Goal: Communication & Community: Ask a question

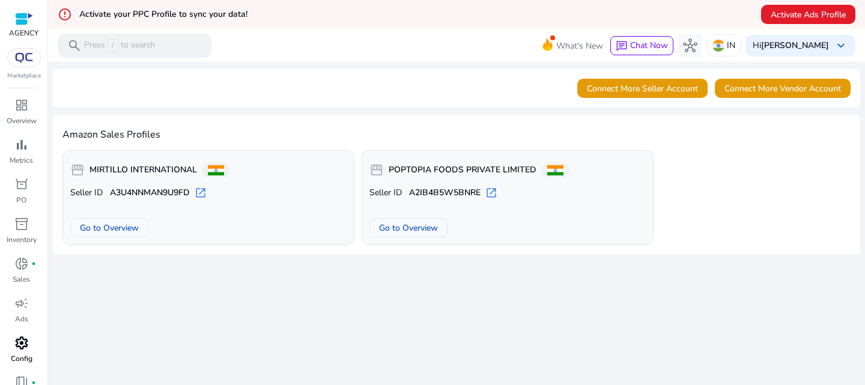
click at [17, 352] on link "settings Config" at bounding box center [21, 353] width 43 height 40
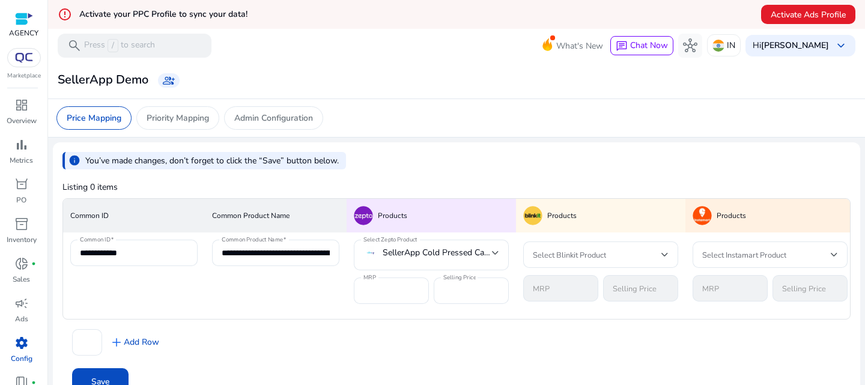
click at [20, 25] on div at bounding box center [24, 19] width 18 height 14
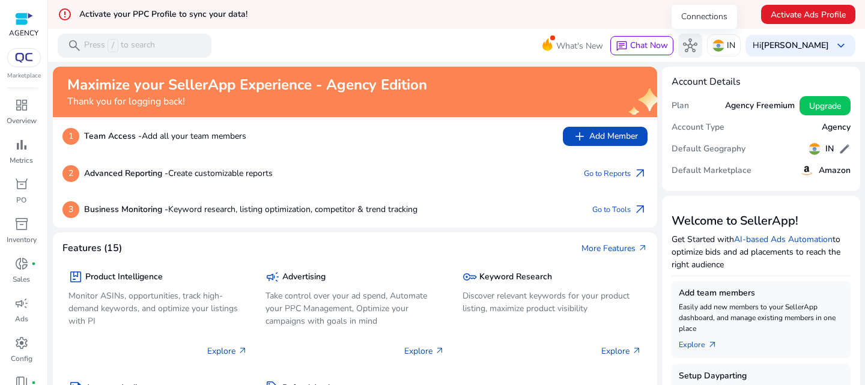
click at [697, 44] on span "hub" at bounding box center [690, 45] width 14 height 14
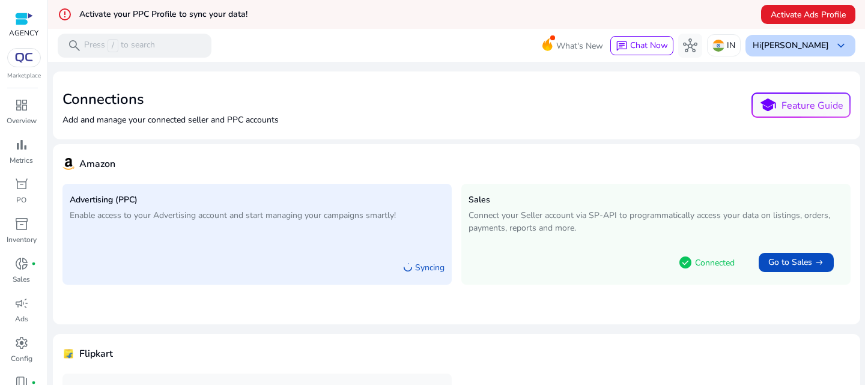
click at [812, 48] on b "[PERSON_NAME]" at bounding box center [795, 45] width 68 height 11
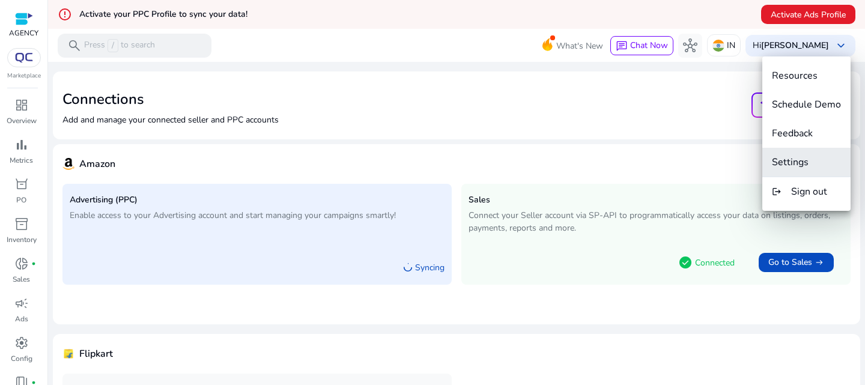
click at [794, 165] on span "Settings" at bounding box center [790, 162] width 37 height 13
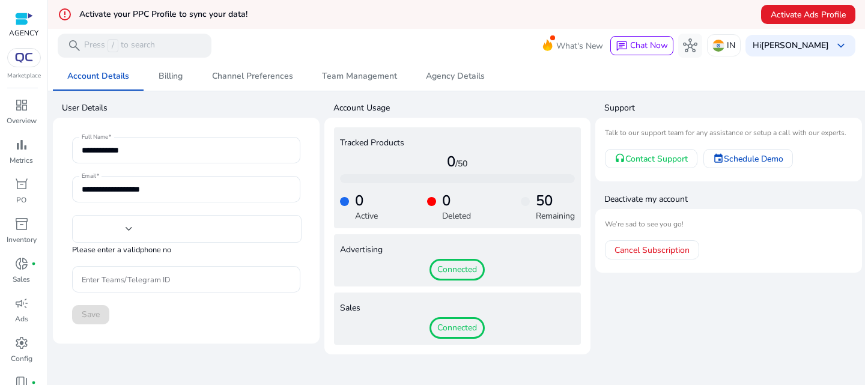
type input "***"
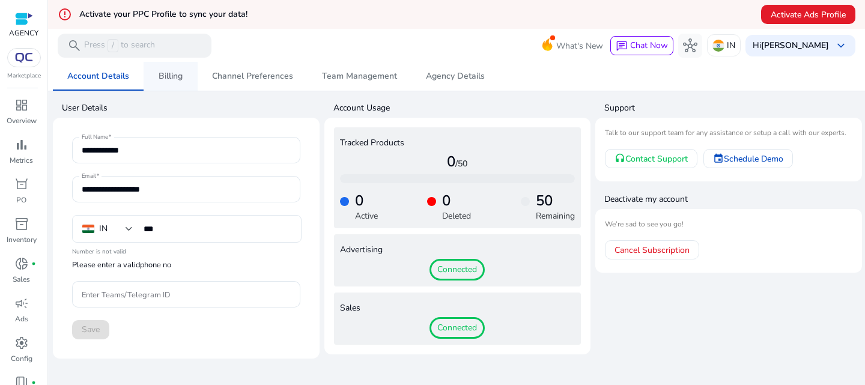
click at [189, 79] on link "Billing" at bounding box center [170, 76] width 54 height 29
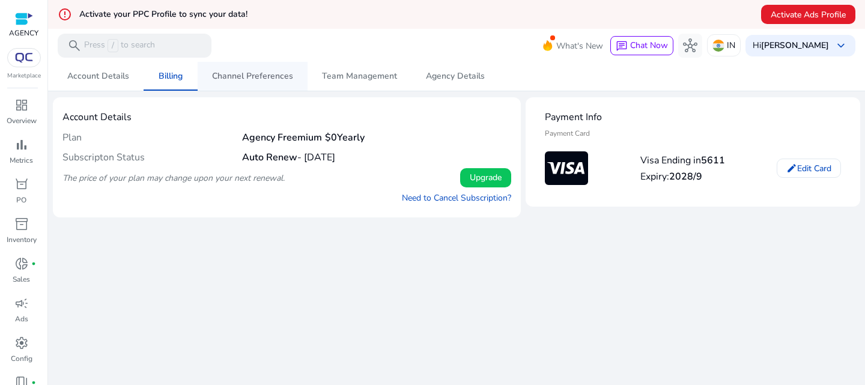
click at [252, 84] on span "Channel Preferences" at bounding box center [252, 76] width 81 height 29
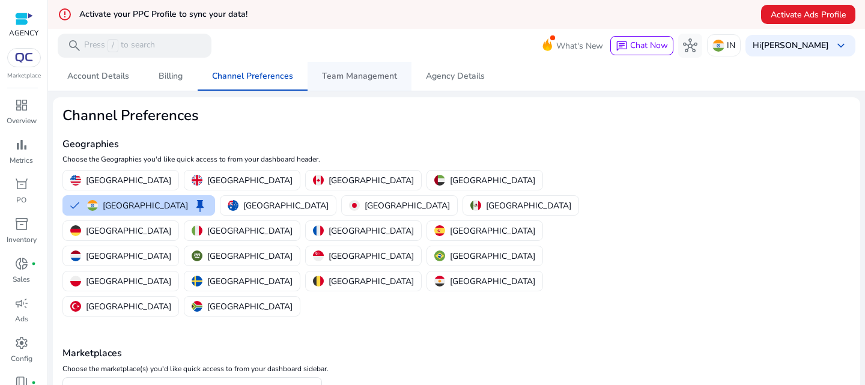
click at [327, 82] on span "Team Management" at bounding box center [359, 76] width 75 height 29
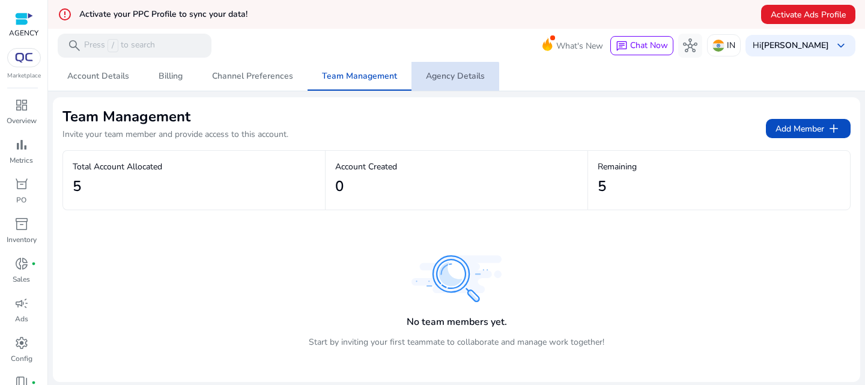
click at [427, 83] on span "Agency Details" at bounding box center [455, 76] width 59 height 29
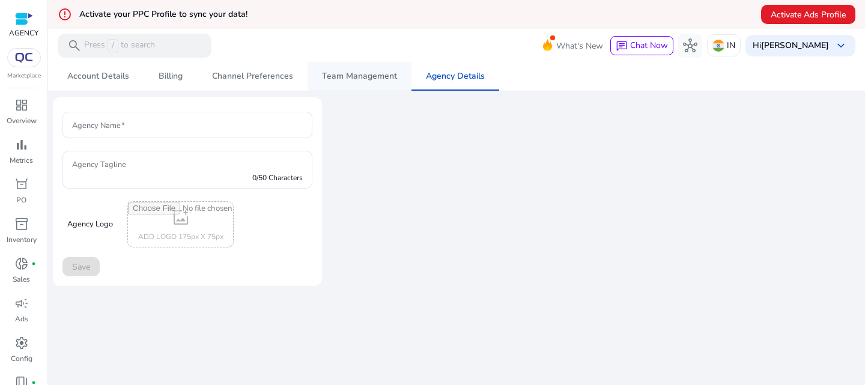
click at [331, 82] on span "Team Management" at bounding box center [359, 76] width 75 height 29
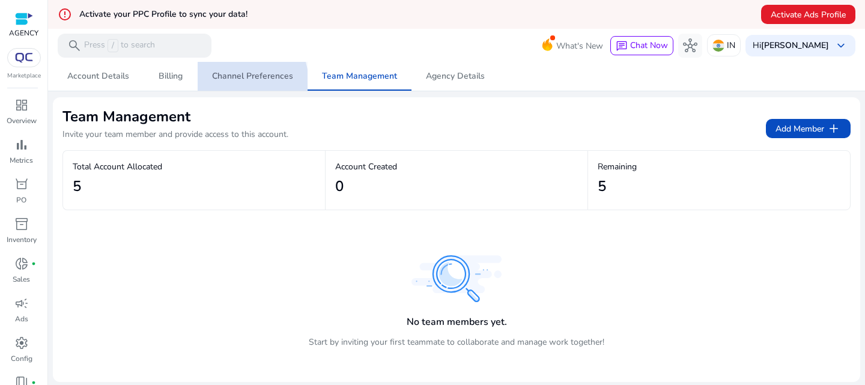
click at [231, 83] on span "Channel Preferences" at bounding box center [252, 76] width 81 height 29
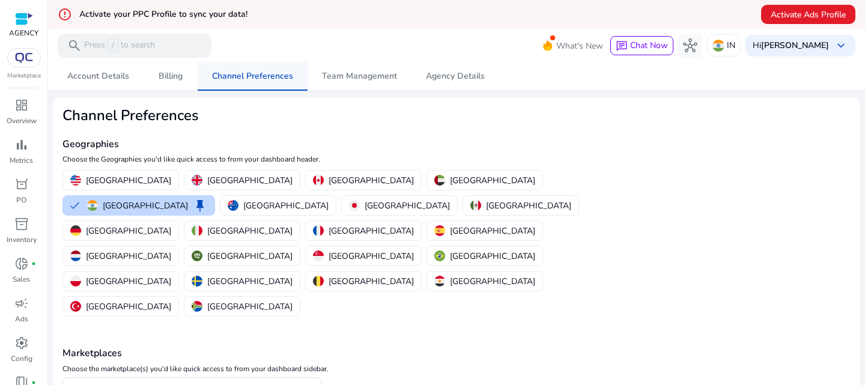
click at [198, 86] on link "Channel Preferences" at bounding box center [253, 76] width 110 height 29
click at [159, 78] on span "Billing" at bounding box center [171, 76] width 24 height 8
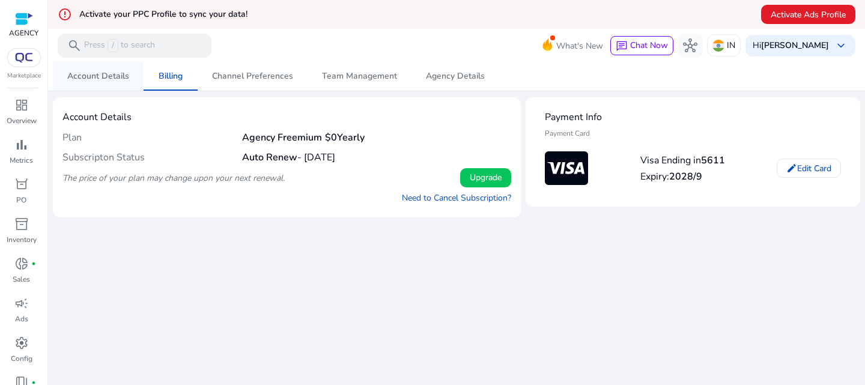
click at [90, 77] on span "Account Details" at bounding box center [98, 76] width 62 height 8
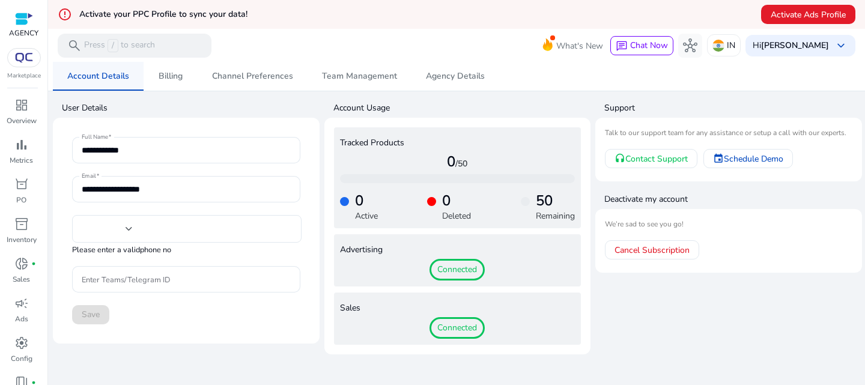
type input "***"
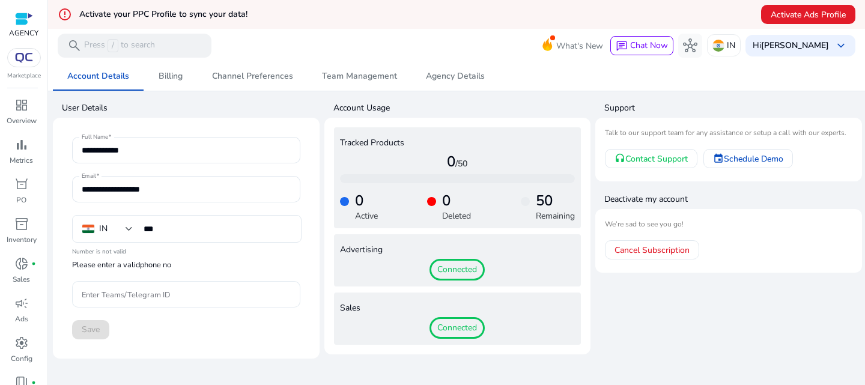
scroll to position [29, 0]
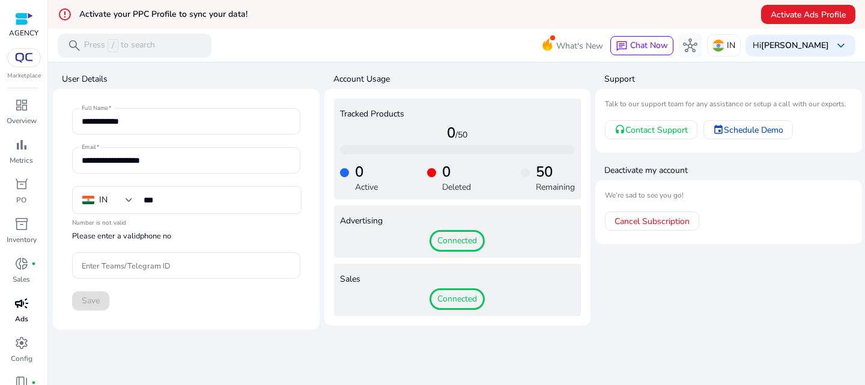
click at [18, 300] on span "campaign" at bounding box center [21, 303] width 14 height 14
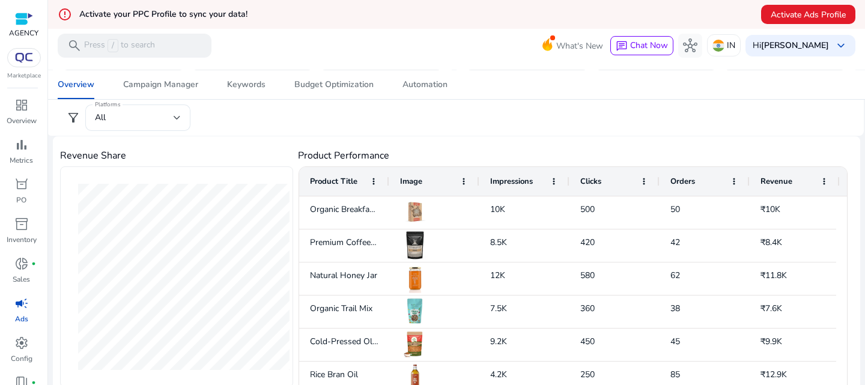
scroll to position [584, 0]
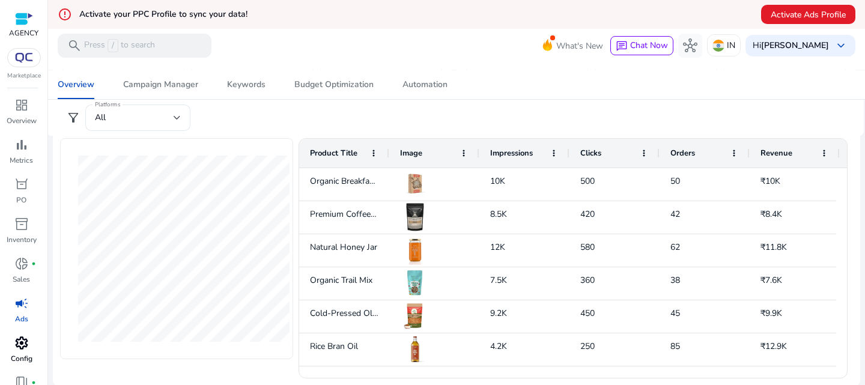
click at [17, 339] on span "settings" at bounding box center [21, 343] width 14 height 14
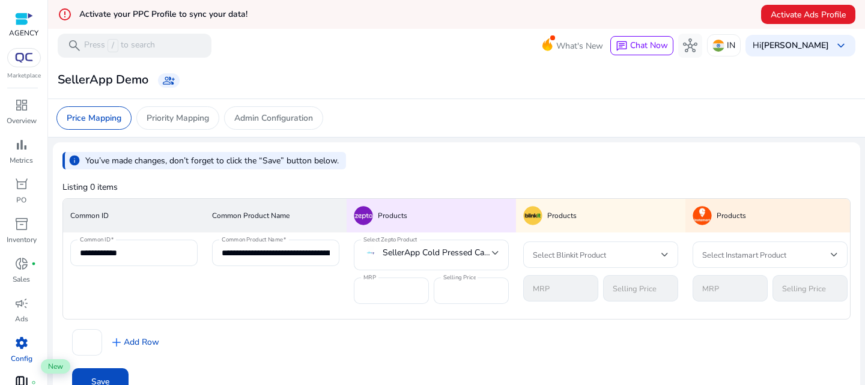
click at [20, 379] on span "book_4" at bounding box center [21, 382] width 14 height 14
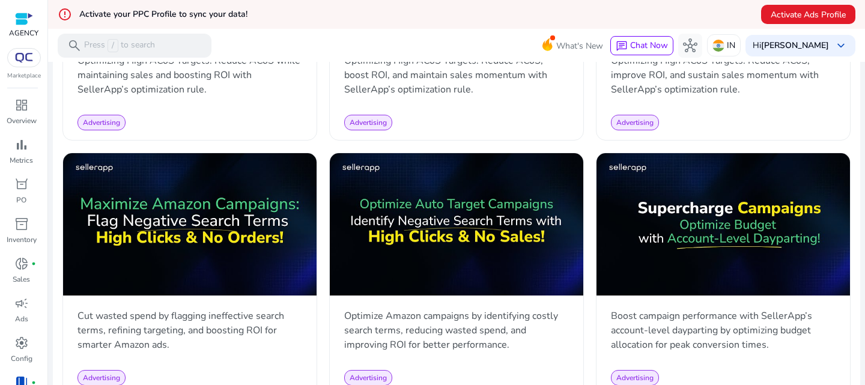
scroll to position [1245, 0]
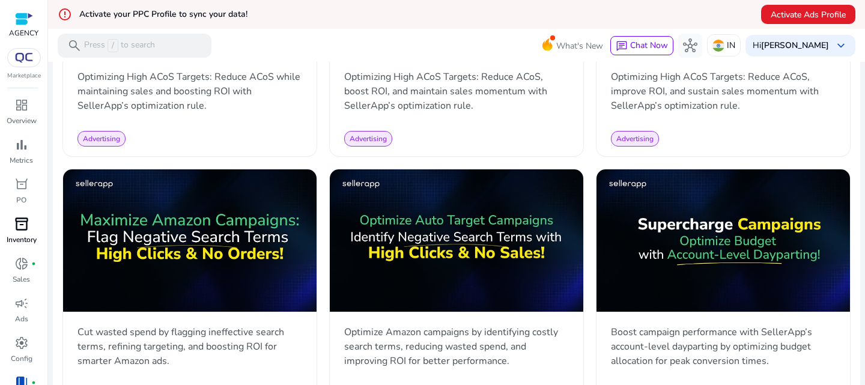
click at [14, 234] on p "Inventory" at bounding box center [22, 239] width 30 height 11
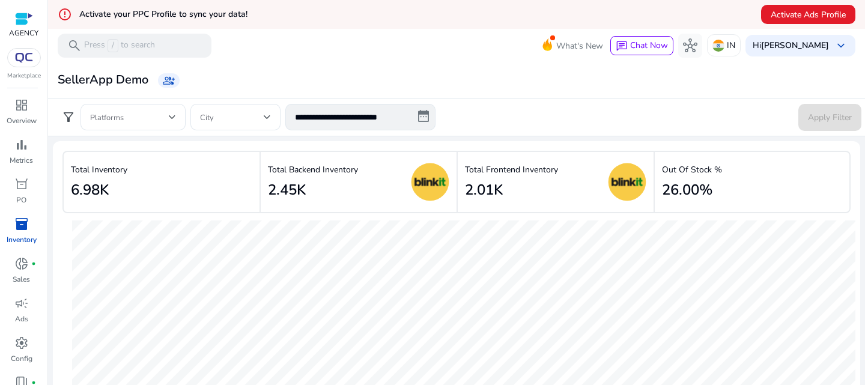
click at [18, 19] on div at bounding box center [24, 19] width 18 height 14
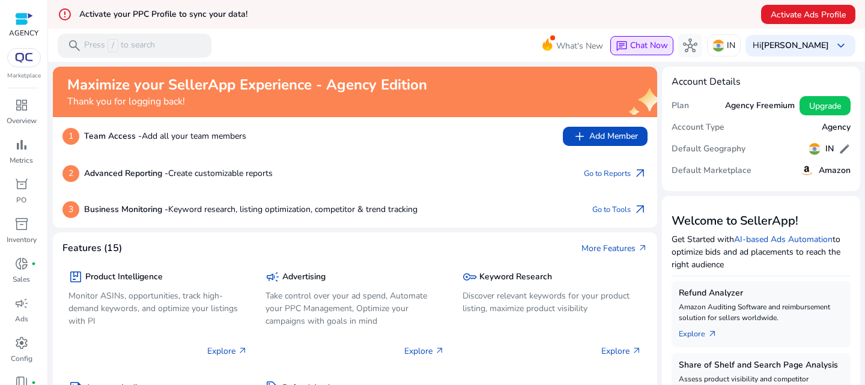
click at [653, 41] on span "Chat Now" at bounding box center [649, 45] width 38 height 11
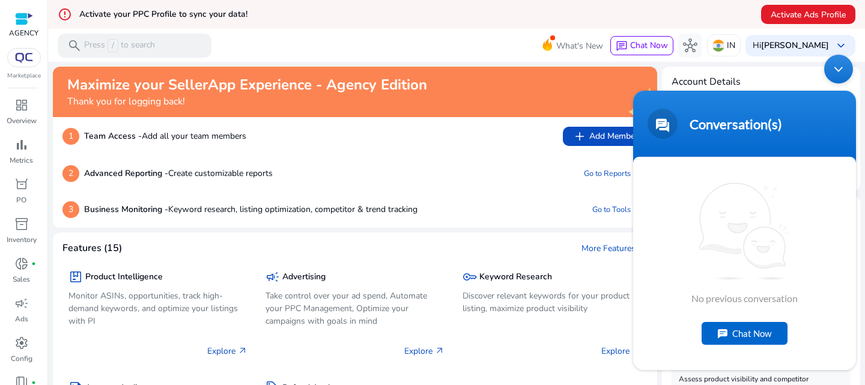
click at [736, 335] on div "Chat Now" at bounding box center [744, 333] width 86 height 23
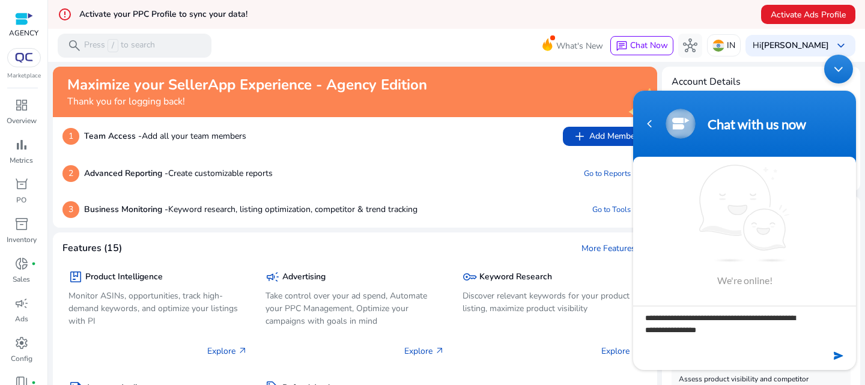
type textarea "**********"
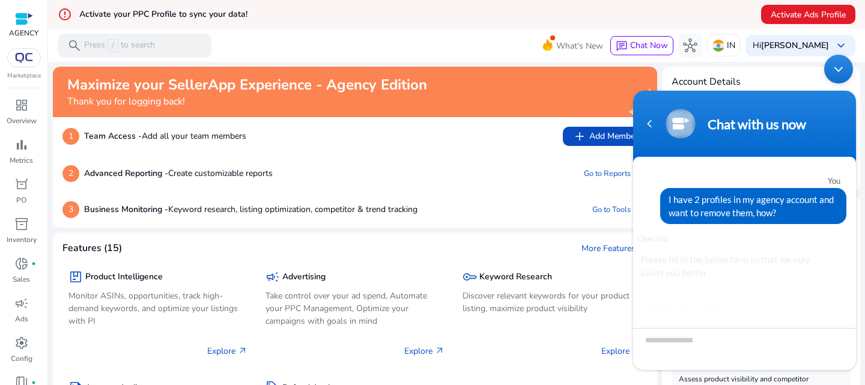
scroll to position [139, 0]
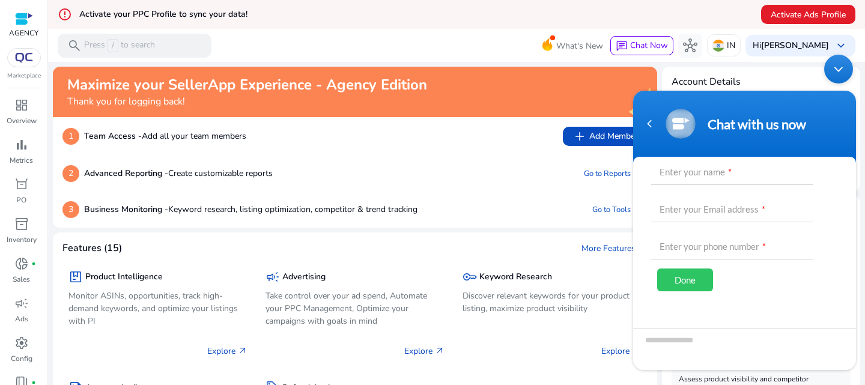
click at [703, 185] on div "Enter your name * Enter your Email address * Enter your phone number * Done" at bounding box center [735, 228] width 169 height 145
click at [698, 175] on input "text" at bounding box center [732, 170] width 162 height 29
type input "*******"
type input "**********"
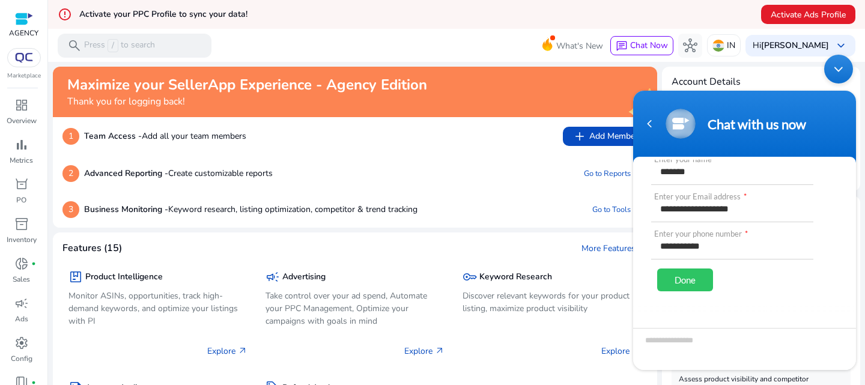
click at [677, 281] on div "Done" at bounding box center [685, 279] width 56 height 23
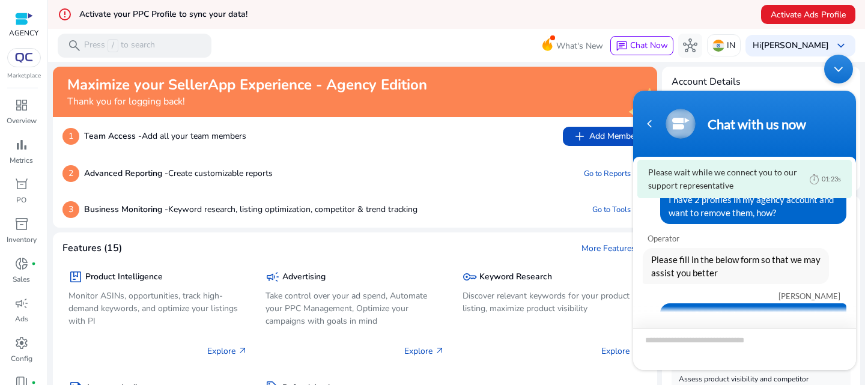
scroll to position [102, 0]
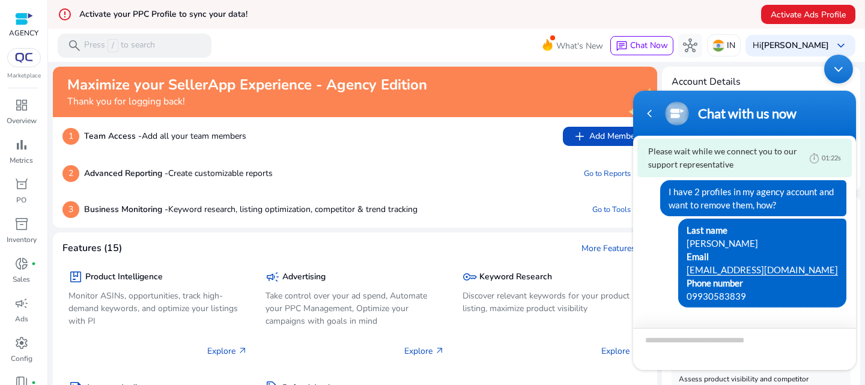
click at [683, 339] on textarea "Type your message and hit 'Enter'" at bounding box center [744, 349] width 223 height 42
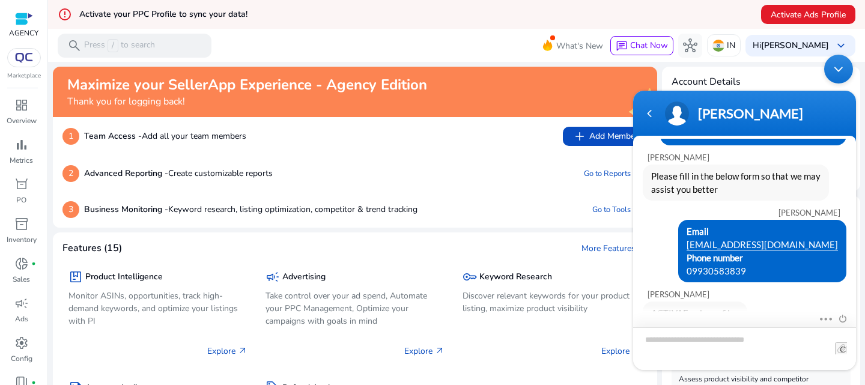
scroll to position [75, 0]
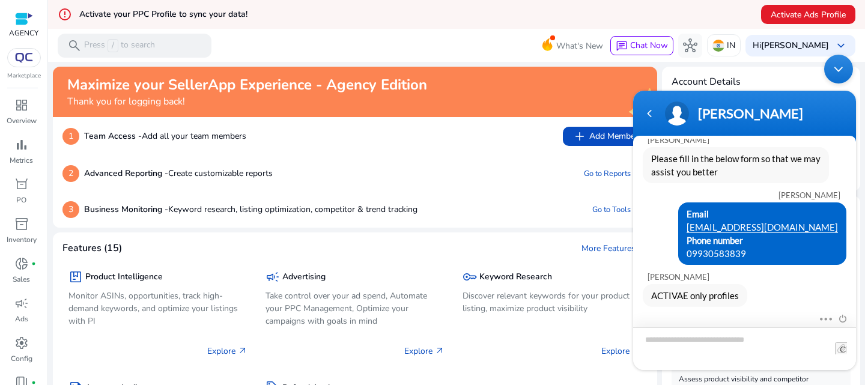
click at [681, 340] on textarea "Type your message and hit 'Enter'" at bounding box center [744, 348] width 223 height 43
type textarea "**"
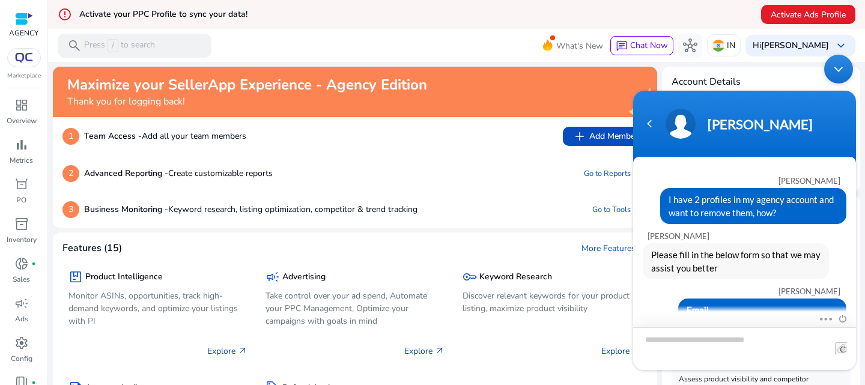
scroll to position [117, 0]
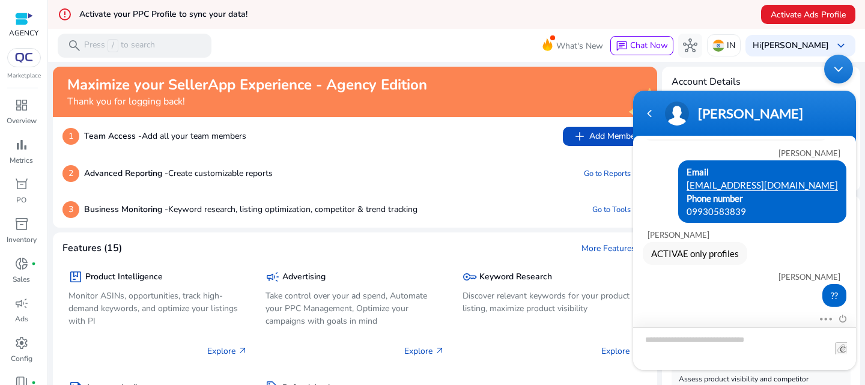
click at [702, 343] on textarea "Type your message and hit 'Enter'" at bounding box center [744, 348] width 223 height 43
type textarea "**********"
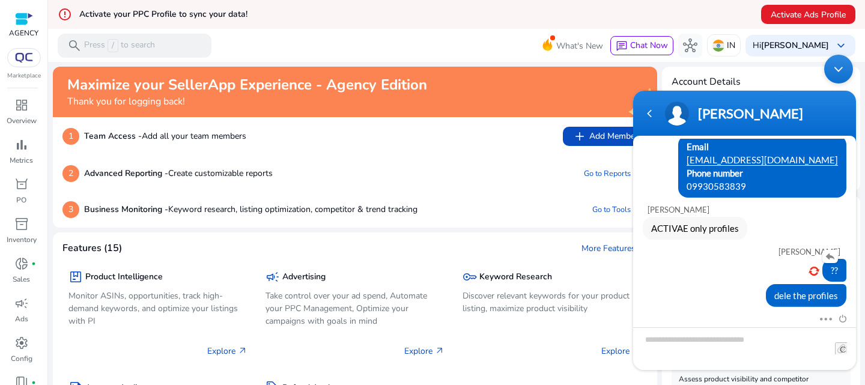
click at [809, 270] on em at bounding box center [813, 271] width 11 height 8
click at [709, 343] on textarea "Type your message and hit 'Enter'" at bounding box center [744, 348] width 223 height 43
click at [806, 36] on div "Hi [PERSON_NAME] keyboard_arrow_down" at bounding box center [800, 46] width 110 height 22
click at [847, 69] on div "Minimize live chat window" at bounding box center [838, 69] width 29 height 29
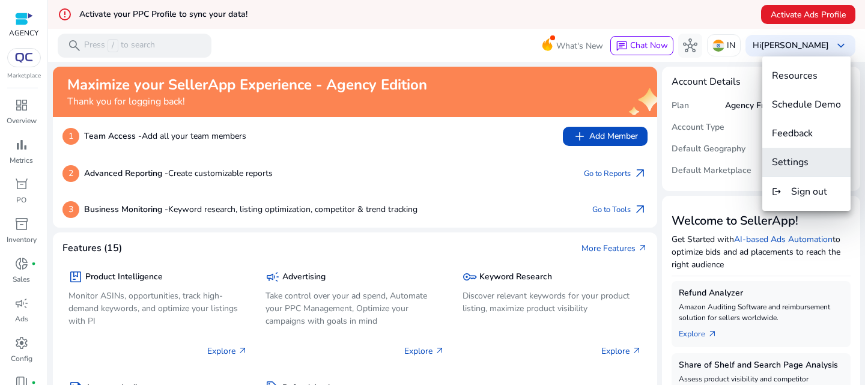
click at [793, 154] on button "Settings" at bounding box center [806, 162] width 88 height 29
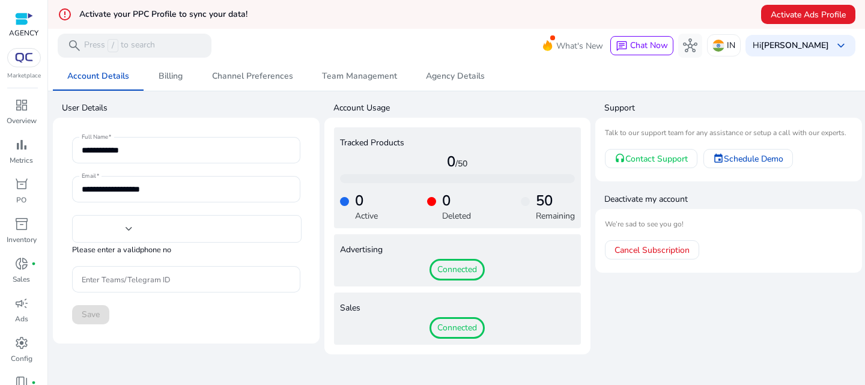
type input "***"
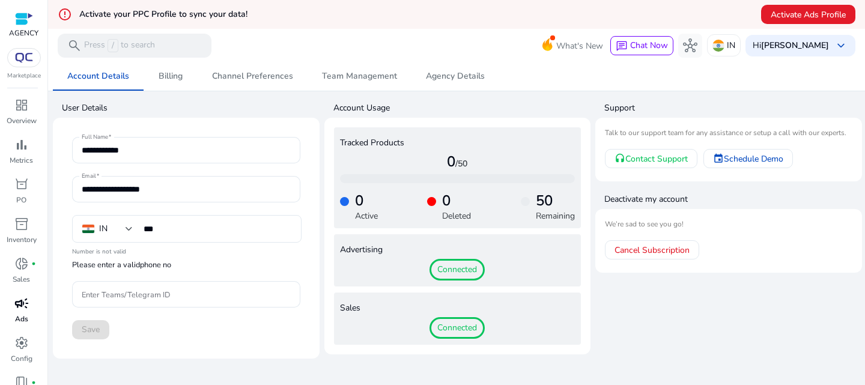
click at [23, 326] on link "campaign Ads" at bounding box center [21, 314] width 43 height 40
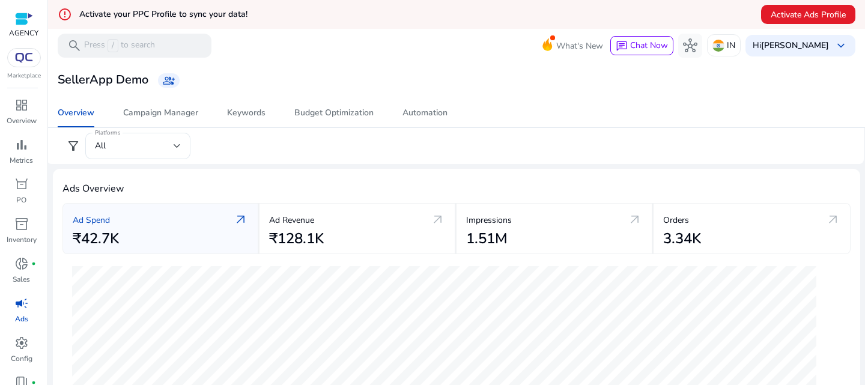
scroll to position [62, 0]
click at [19, 284] on span "settings" at bounding box center [21, 280] width 14 height 14
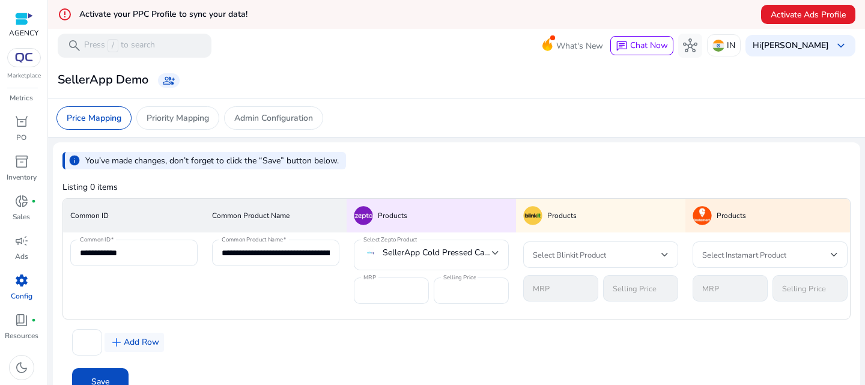
scroll to position [29, 0]
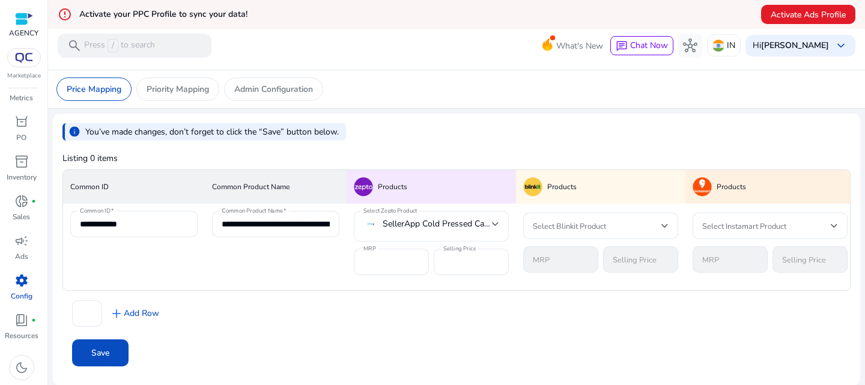
click at [408, 228] on span "SellerApp Cold Pressed Castor Oil - 120 ml" at bounding box center [436, 223] width 109 height 13
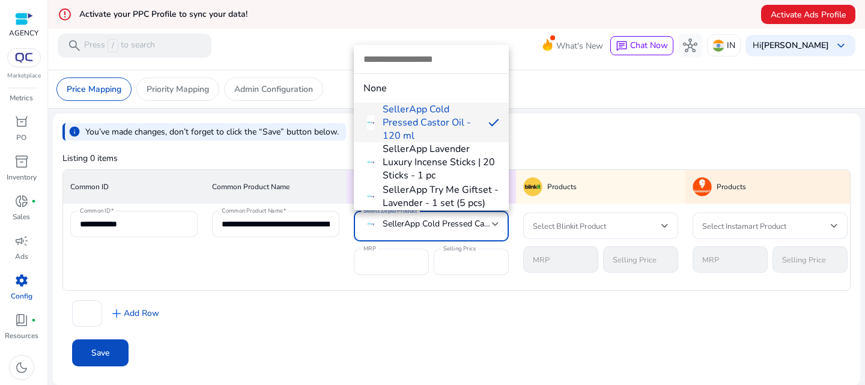
click at [408, 228] on div at bounding box center [432, 192] width 865 height 385
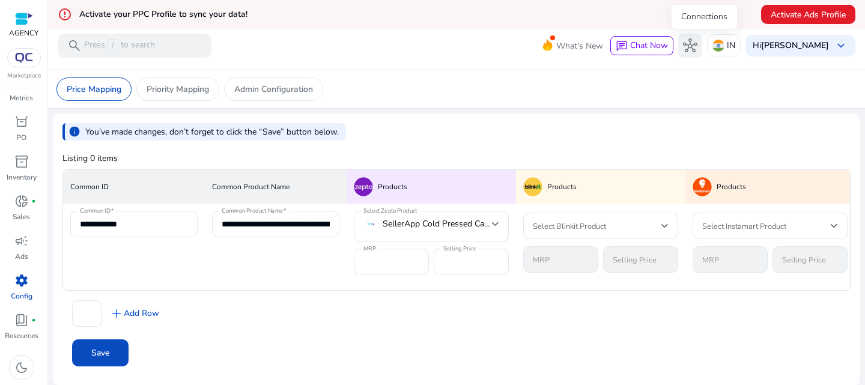
click at [697, 41] on span "hub" at bounding box center [690, 45] width 14 height 14
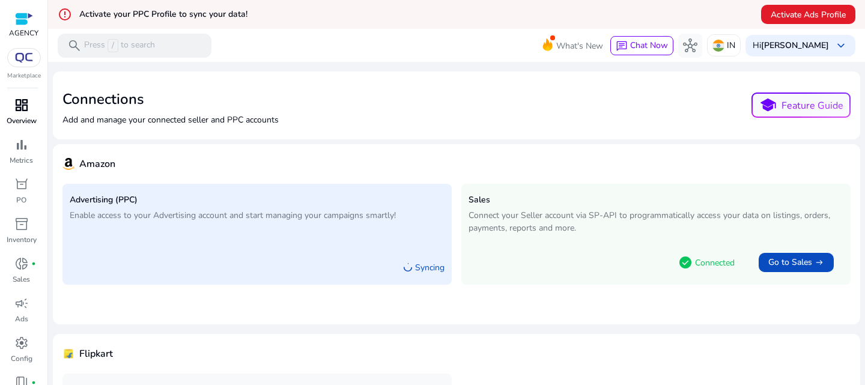
click at [21, 117] on p "Overview" at bounding box center [22, 120] width 30 height 11
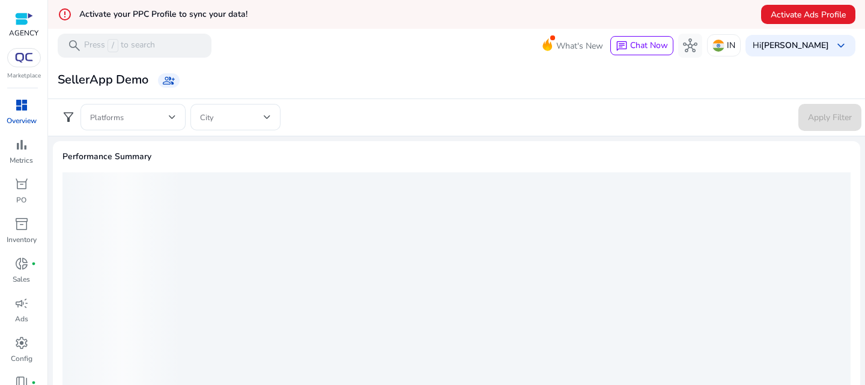
click at [24, 26] on div at bounding box center [23, 19] width 29 height 18
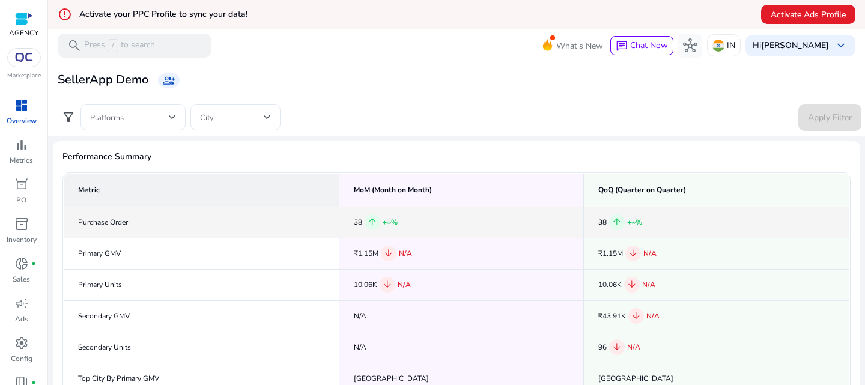
scroll to position [231, 0]
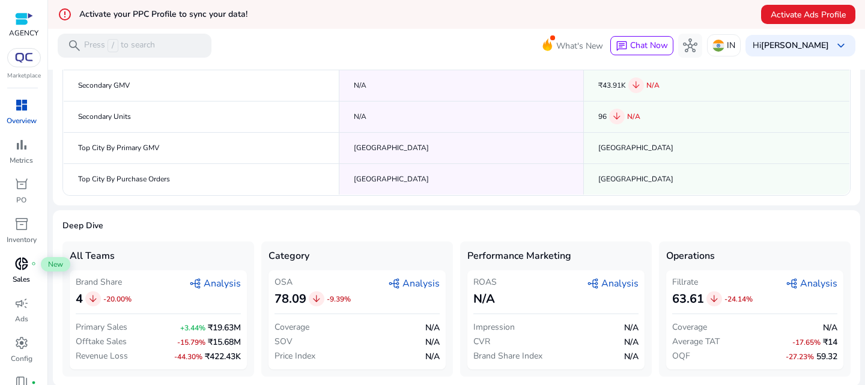
click at [23, 265] on span "donut_small" at bounding box center [21, 263] width 14 height 14
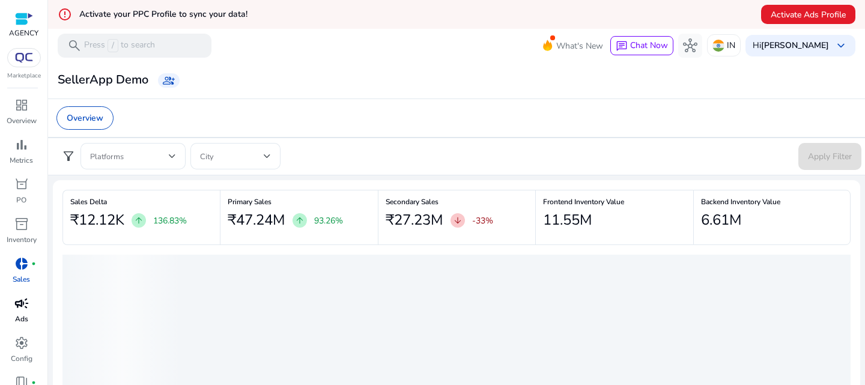
click at [20, 306] on span "campaign" at bounding box center [21, 303] width 14 height 14
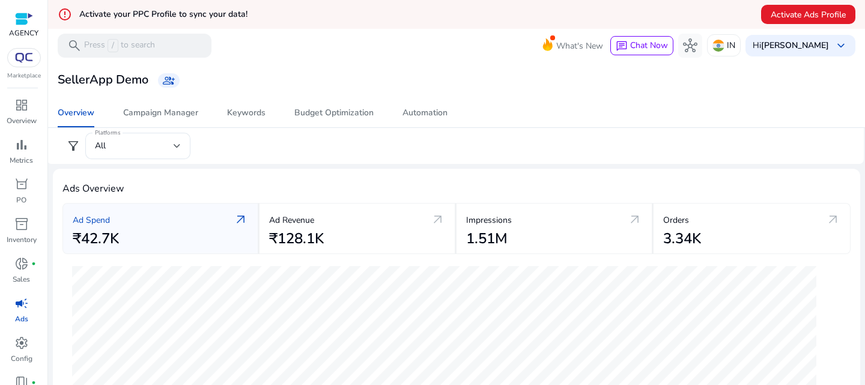
click at [26, 56] on img at bounding box center [24, 58] width 22 height 10
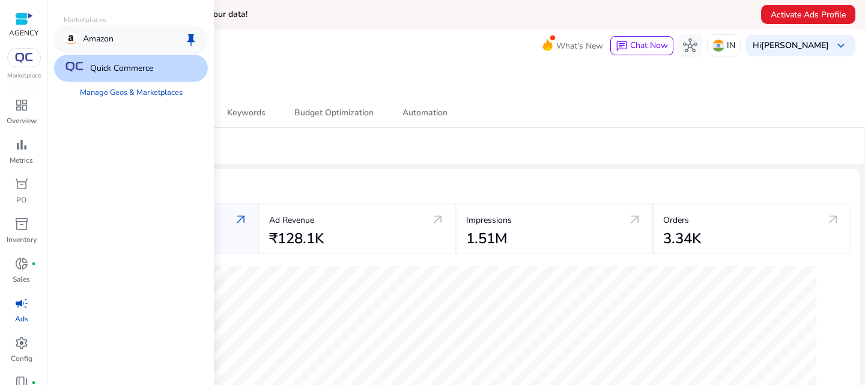
click at [107, 40] on p "Amazon" at bounding box center [98, 39] width 31 height 14
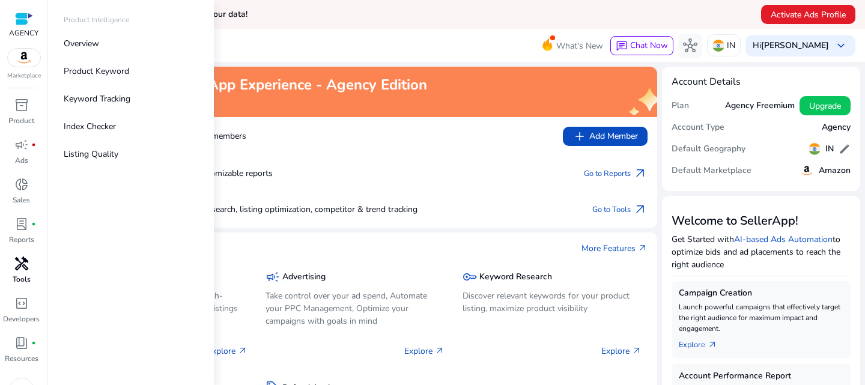
scroll to position [23, 0]
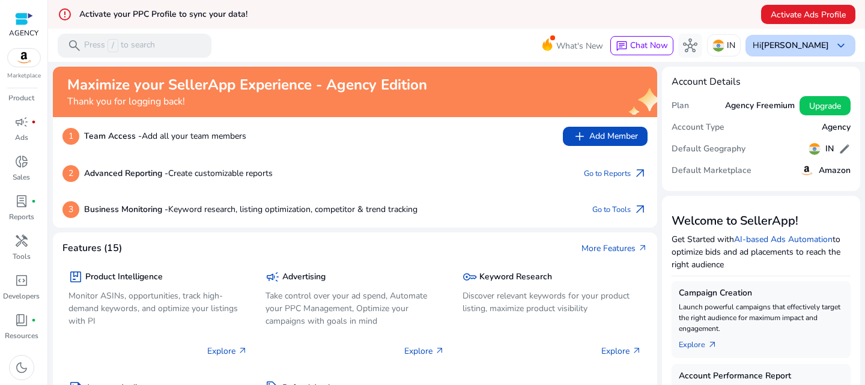
click at [782, 42] on b "[PERSON_NAME]" at bounding box center [795, 45] width 68 height 11
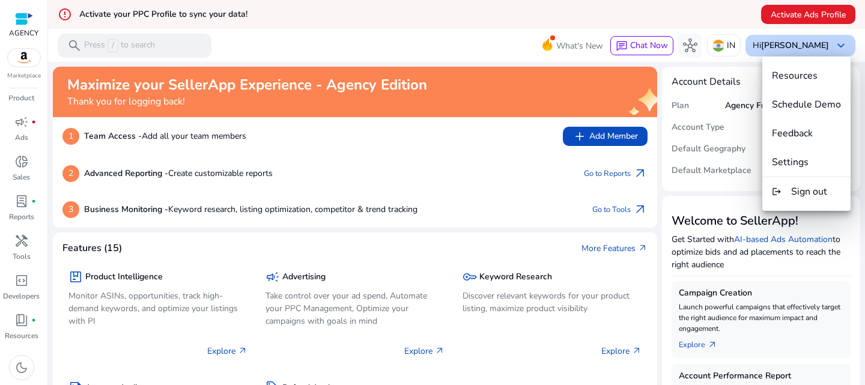
click at [782, 42] on div at bounding box center [432, 192] width 865 height 385
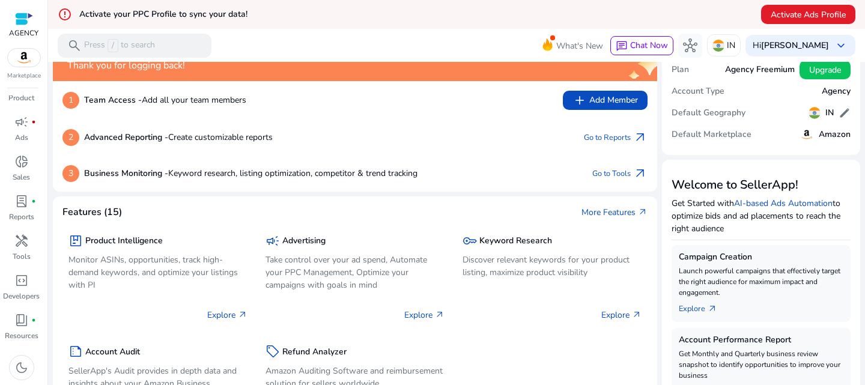
scroll to position [0, 0]
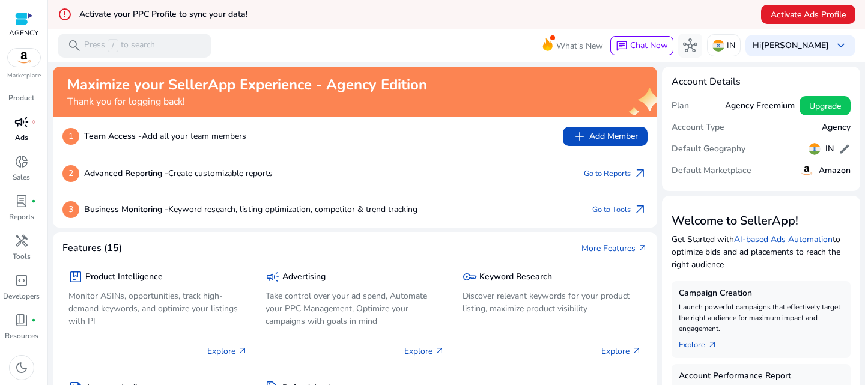
click at [17, 131] on link "campaign fiber_manual_record Ads" at bounding box center [21, 132] width 43 height 40
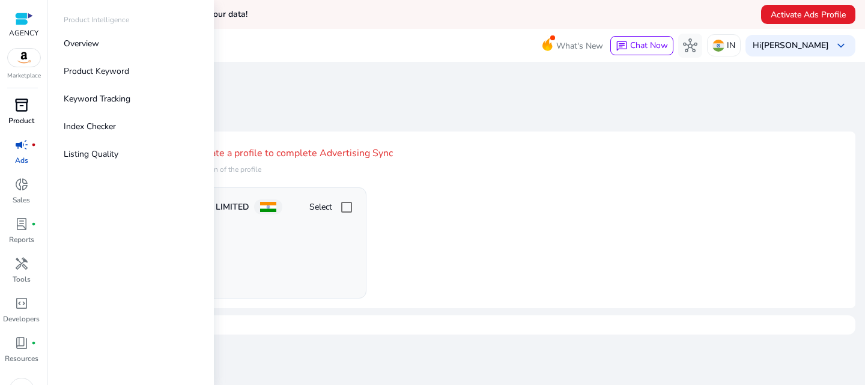
click at [17, 107] on span "inventory_2" at bounding box center [21, 105] width 14 height 14
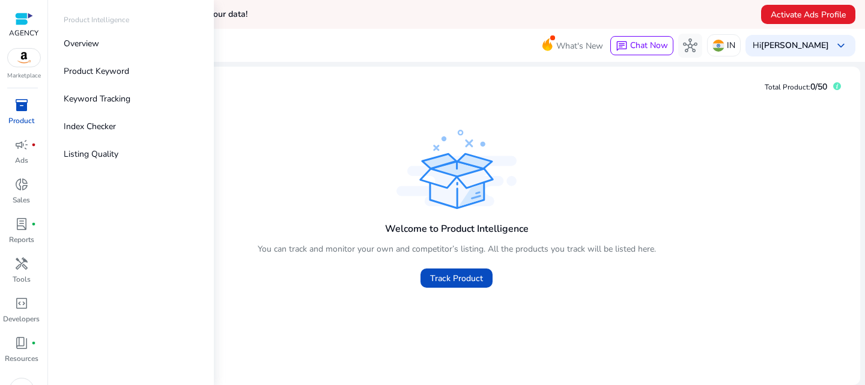
scroll to position [142, 0]
click at [25, 22] on div at bounding box center [24, 19] width 18 height 14
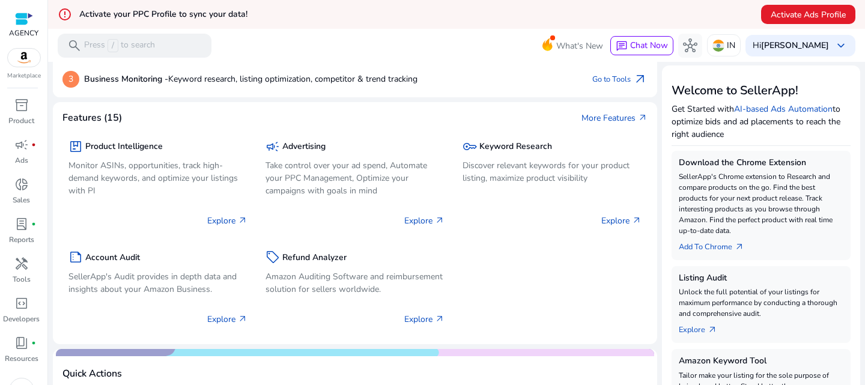
click at [17, 29] on p "AGENCY" at bounding box center [23, 33] width 29 height 11
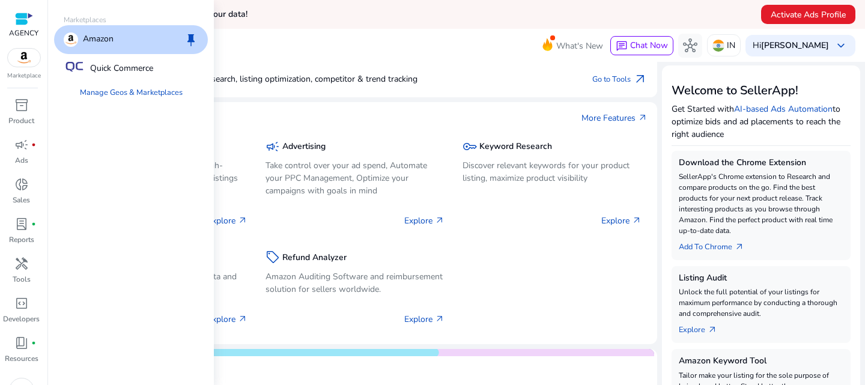
click at [22, 55] on img at bounding box center [24, 58] width 32 height 18
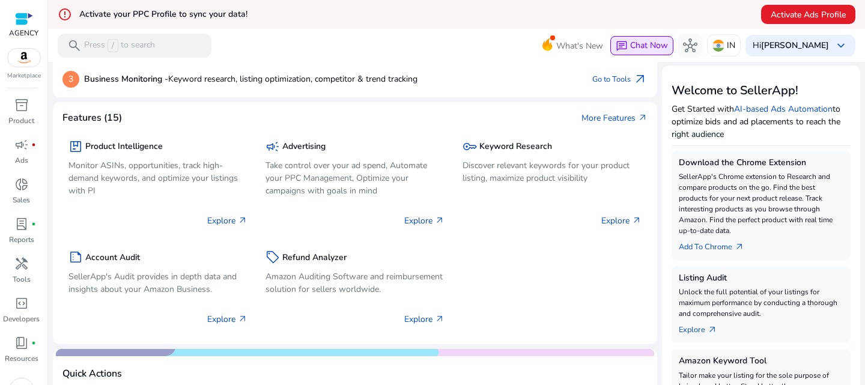
click at [627, 46] on span "chat" at bounding box center [621, 46] width 12 height 12
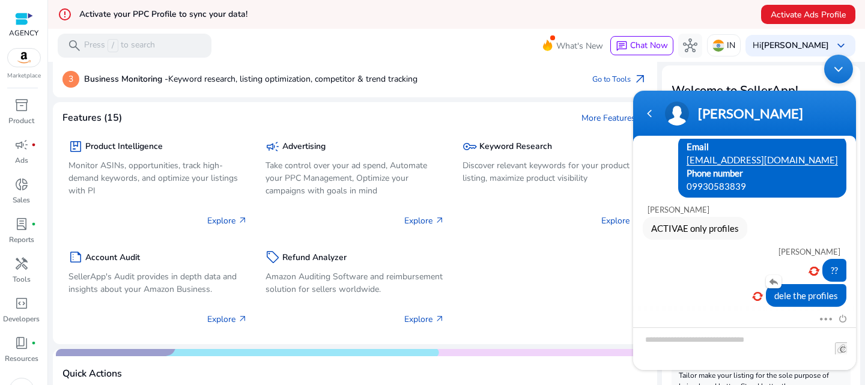
click at [756, 293] on em at bounding box center [757, 296] width 11 height 8
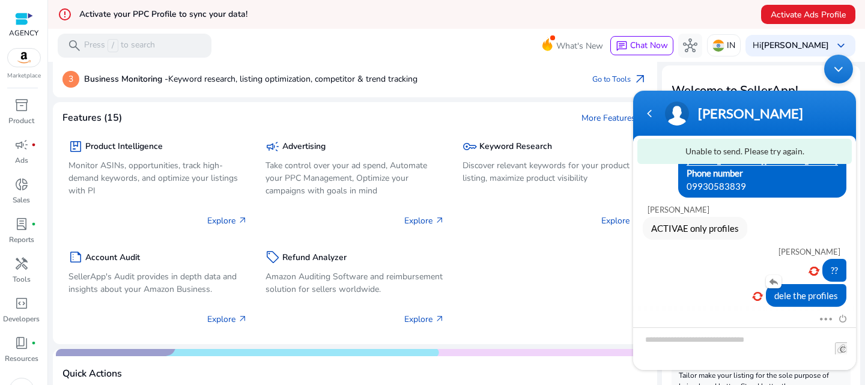
click at [756, 293] on em at bounding box center [757, 296] width 11 height 8
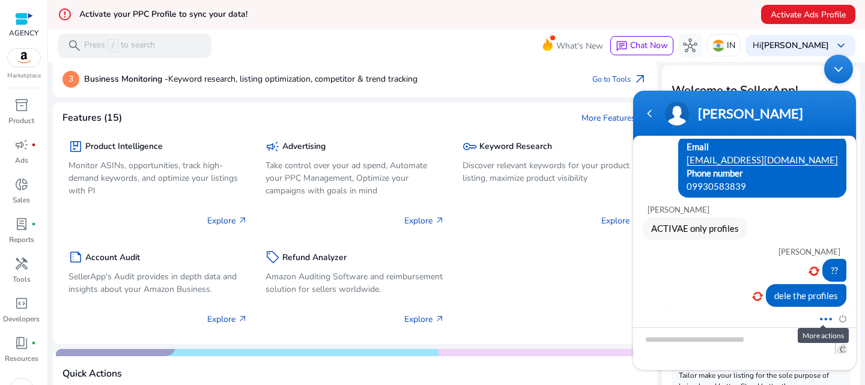
click at [818, 317] on span at bounding box center [822, 317] width 9 height 11
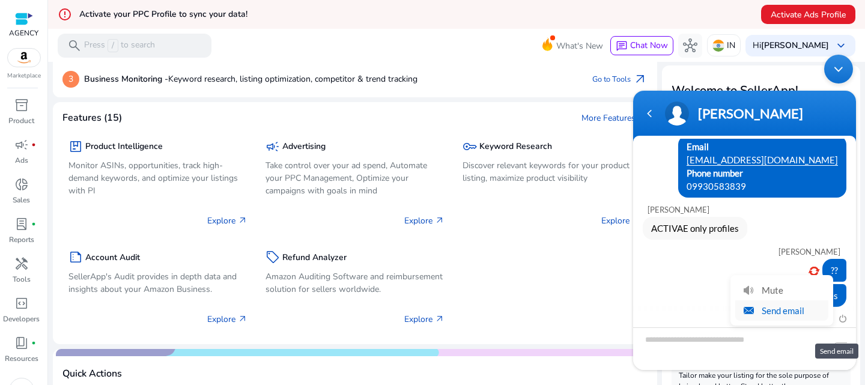
click at [779, 309] on li "Send email" at bounding box center [781, 310] width 93 height 20
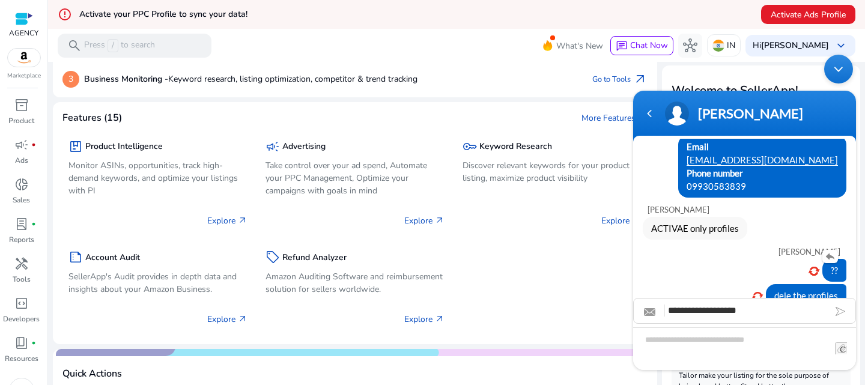
click at [730, 275] on div "??" at bounding box center [744, 270] width 204 height 23
click at [754, 293] on em at bounding box center [757, 296] width 11 height 8
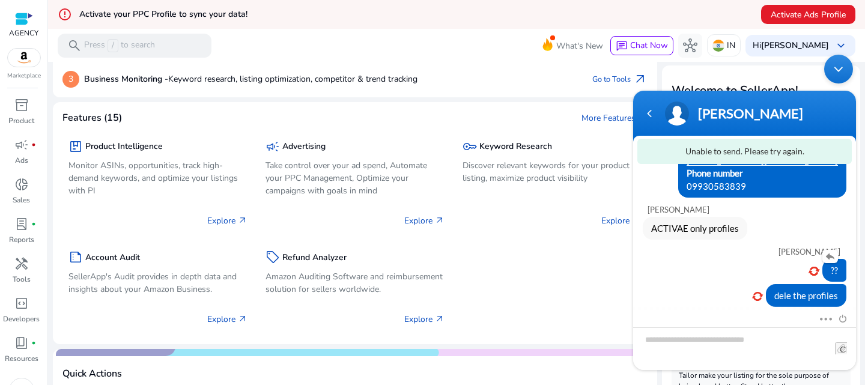
click at [814, 268] on em at bounding box center [813, 271] width 11 height 8
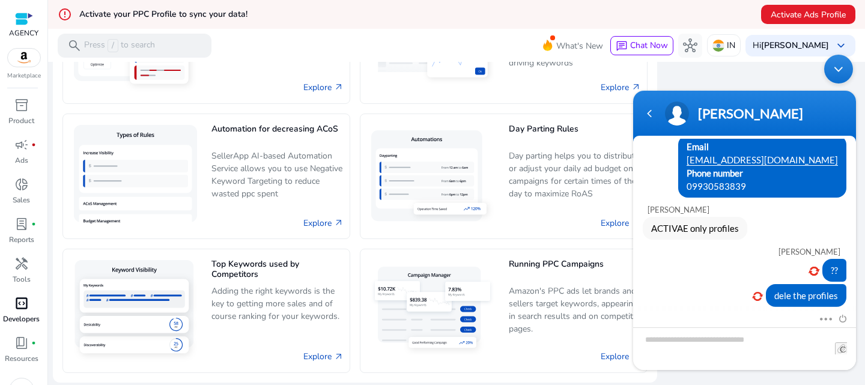
scroll to position [23, 0]
click at [650, 109] on div "Navigation go back" at bounding box center [649, 113] width 18 height 18
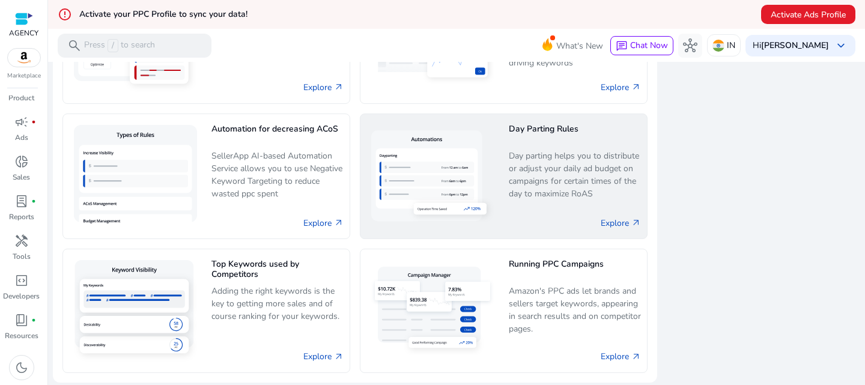
scroll to position [0, 0]
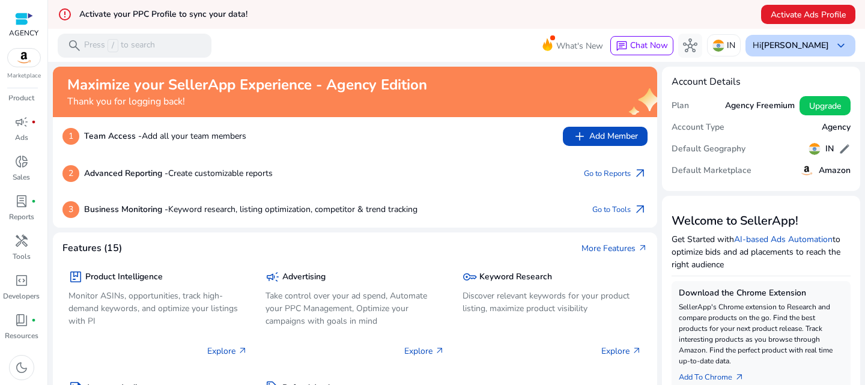
click at [811, 38] on div "Hi [PERSON_NAME] keyboard_arrow_down" at bounding box center [800, 46] width 110 height 22
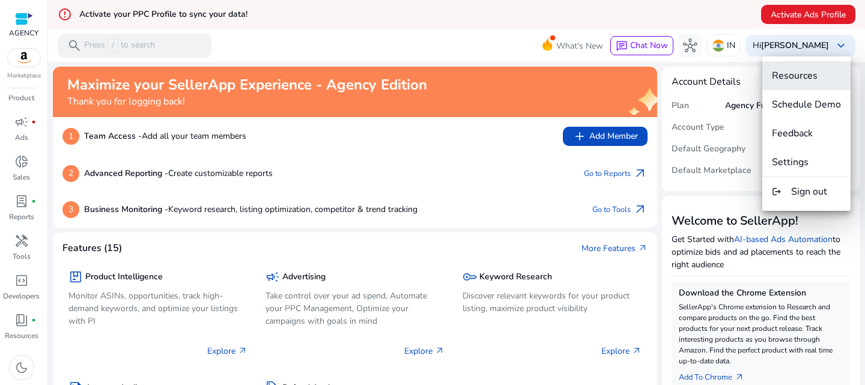
scroll to position [239, 0]
click at [801, 77] on span "Resources" at bounding box center [795, 75] width 46 height 13
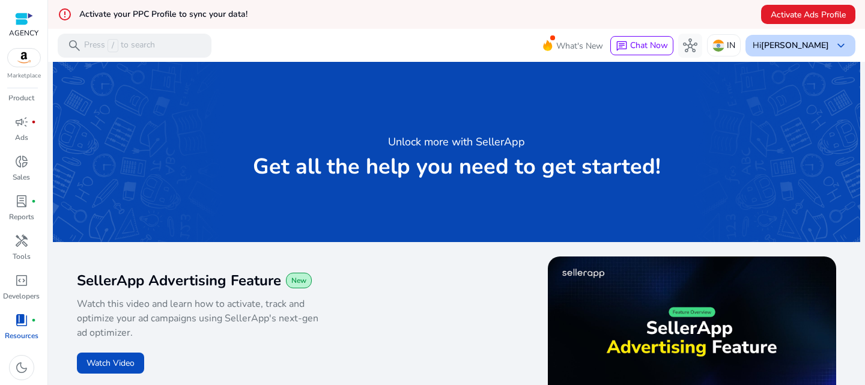
click at [811, 38] on div "Hi [PERSON_NAME] keyboard_arrow_down" at bounding box center [800, 46] width 110 height 22
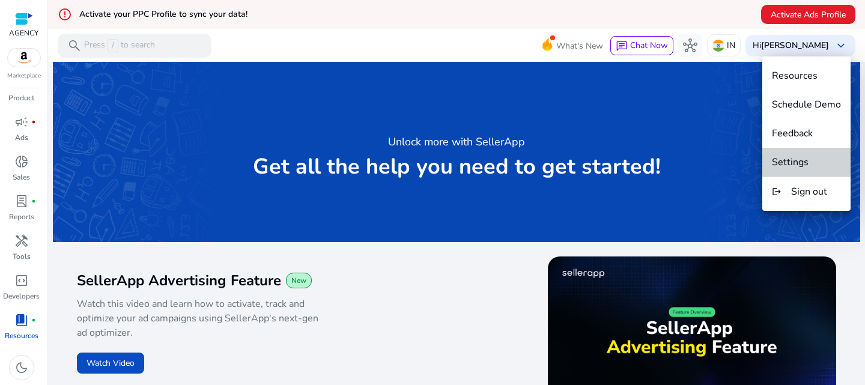
click at [800, 160] on span "Settings" at bounding box center [790, 162] width 37 height 13
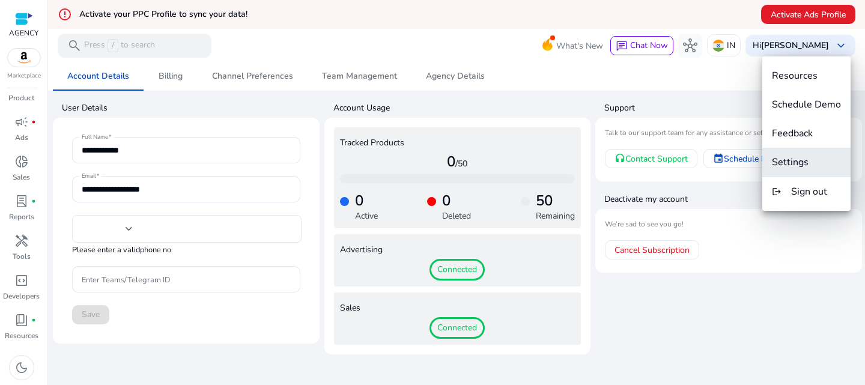
type input "***"
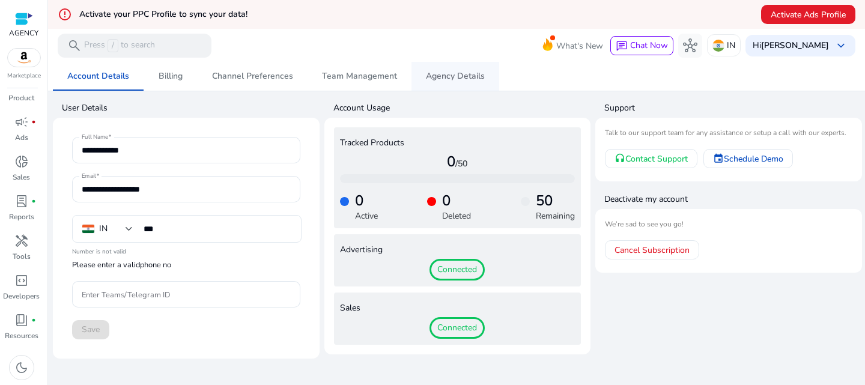
click at [467, 75] on span "Agency Details" at bounding box center [455, 76] width 59 height 8
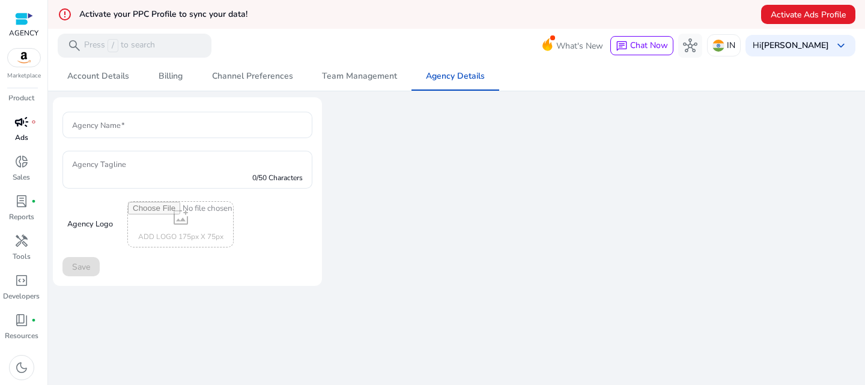
click at [17, 115] on span "campaign" at bounding box center [21, 122] width 14 height 14
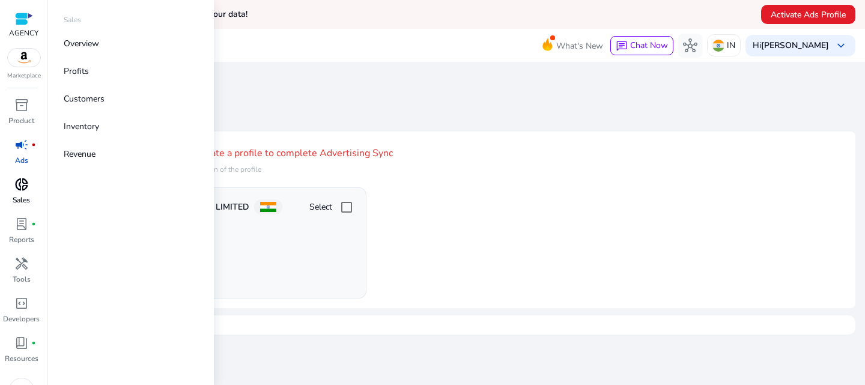
click at [19, 189] on span "donut_small" at bounding box center [21, 184] width 14 height 14
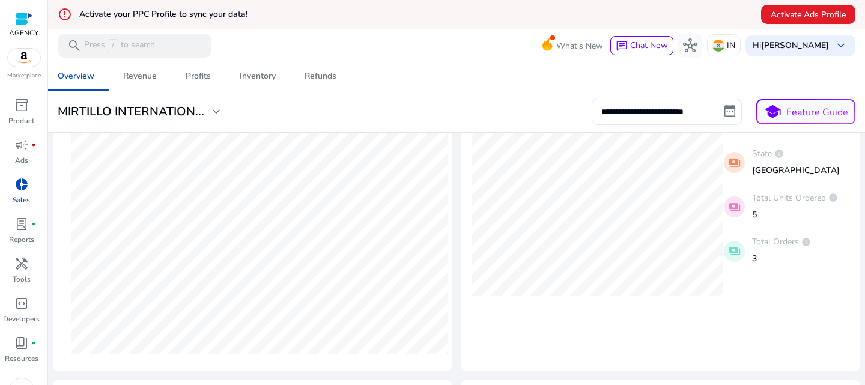
scroll to position [660, 0]
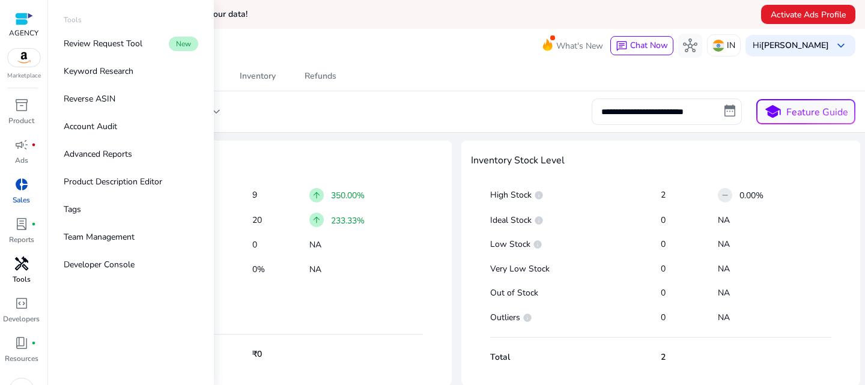
click at [17, 256] on span "handyman" at bounding box center [21, 263] width 14 height 14
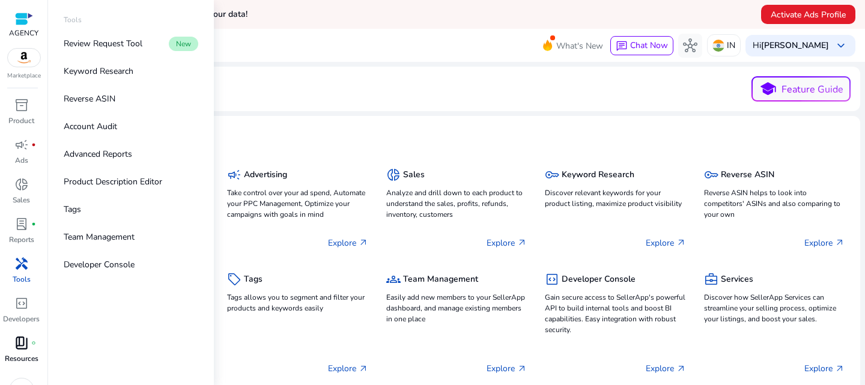
scroll to position [23, 0]
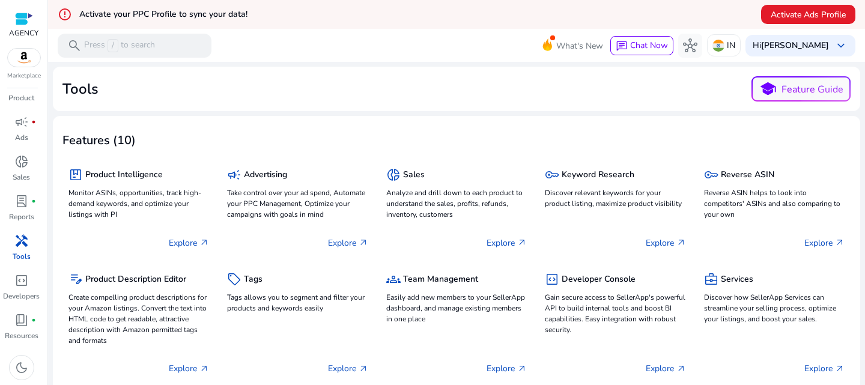
click at [23, 24] on div at bounding box center [24, 19] width 18 height 14
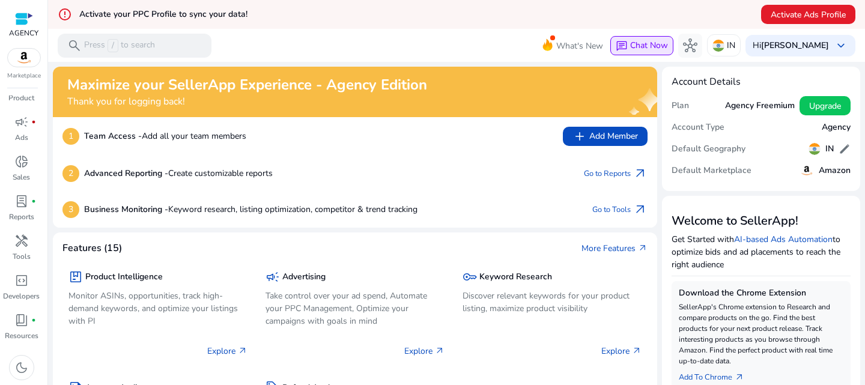
click at [650, 44] on span "Chat Now" at bounding box center [649, 45] width 38 height 11
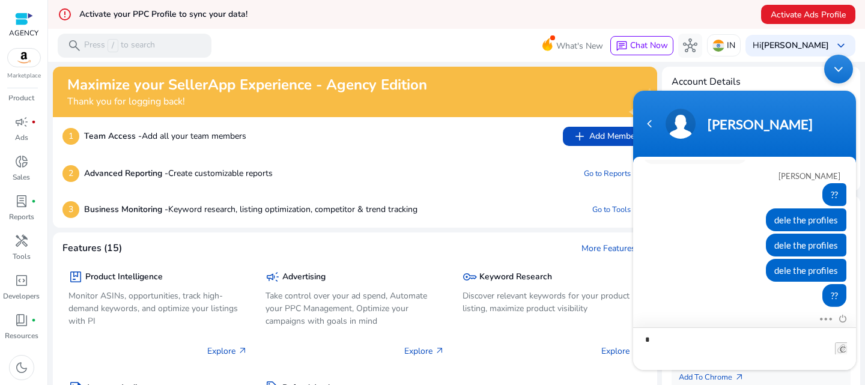
scroll to position [238, 0]
type textarea "**********"
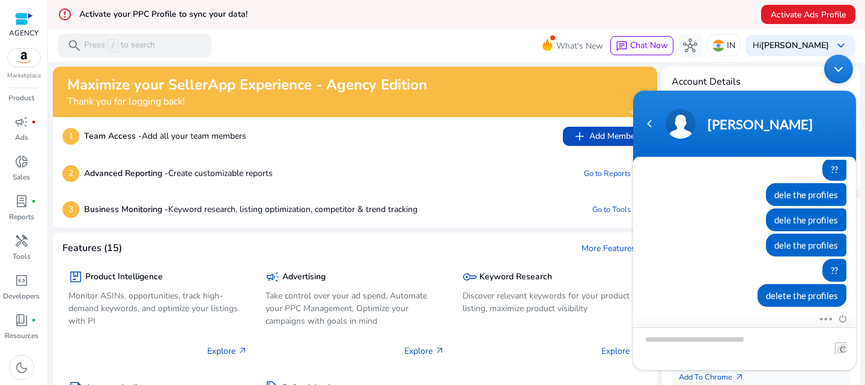
scroll to position [0, 0]
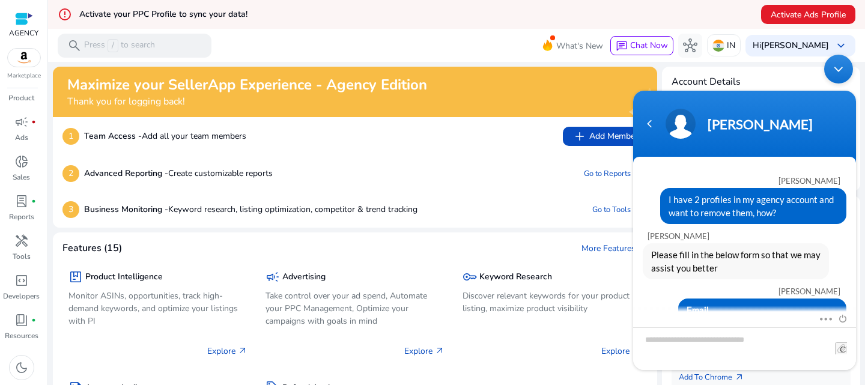
click at [850, 65] on div "Minimize live chat window" at bounding box center [838, 69] width 29 height 29
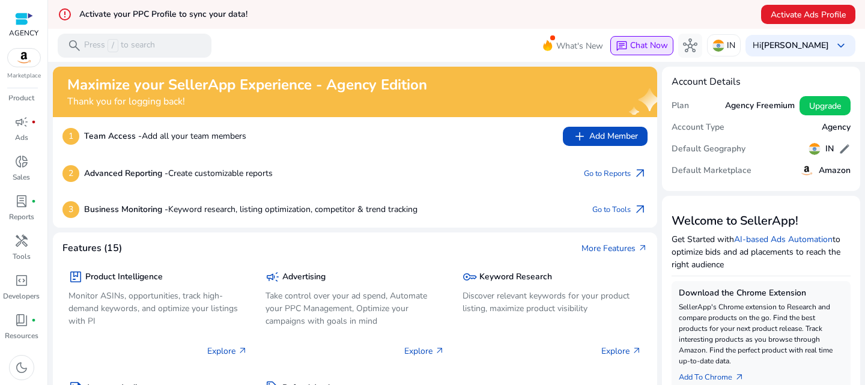
click at [644, 51] on div "chat Chat Now" at bounding box center [641, 45] width 52 height 13
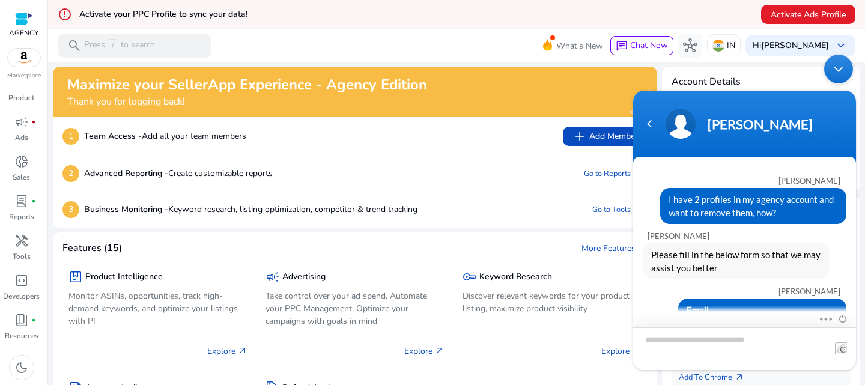
scroll to position [264, 0]
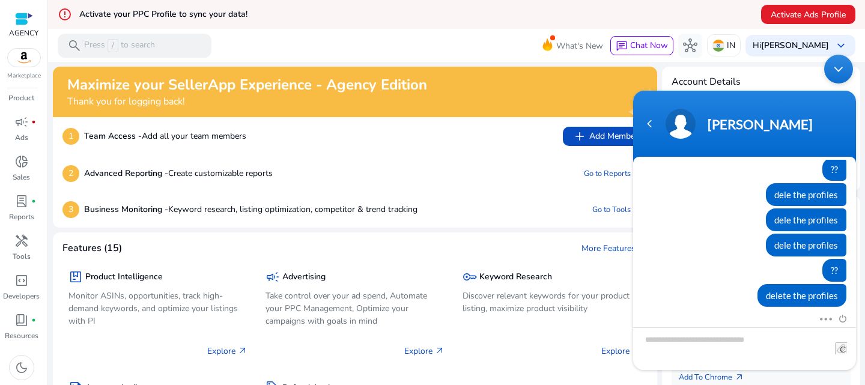
click at [843, 70] on div "Minimize live chat window" at bounding box center [838, 69] width 29 height 29
